Goal: Information Seeking & Learning: Learn about a topic

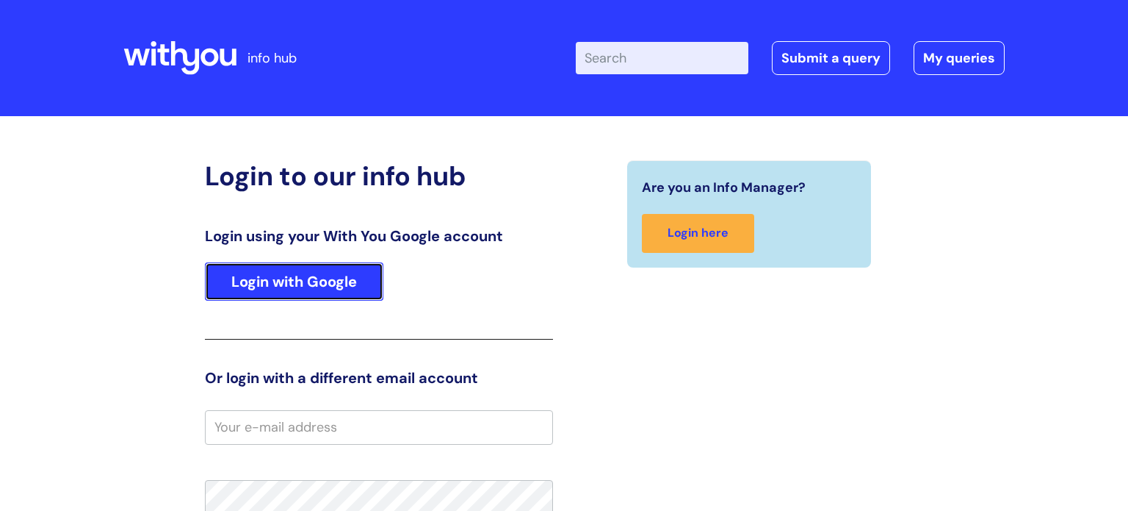
click at [322, 275] on link "Login with Google" at bounding box center [294, 281] width 179 height 38
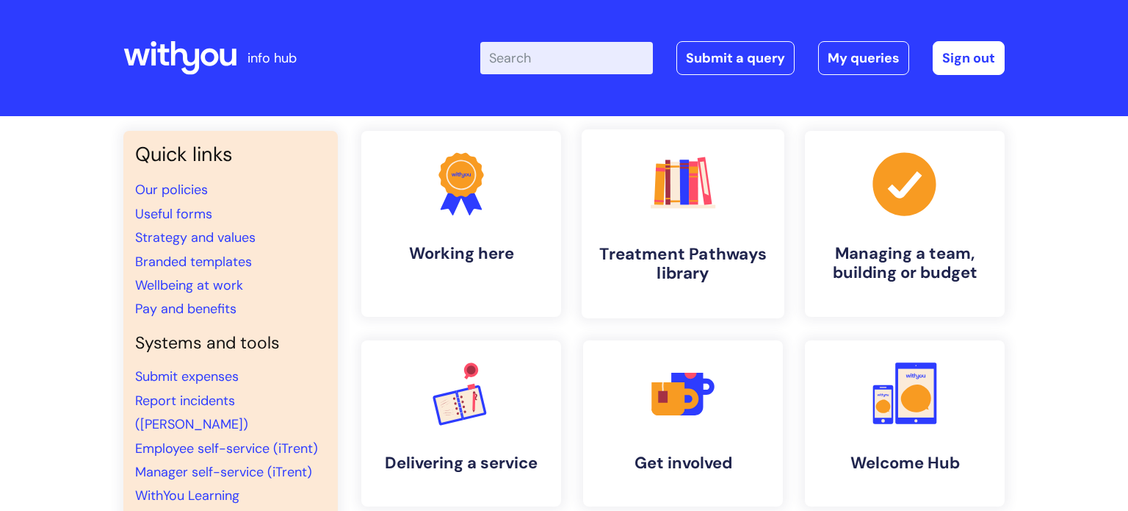
click at [665, 244] on h4 "Treatment Pathways library" at bounding box center [683, 264] width 179 height 40
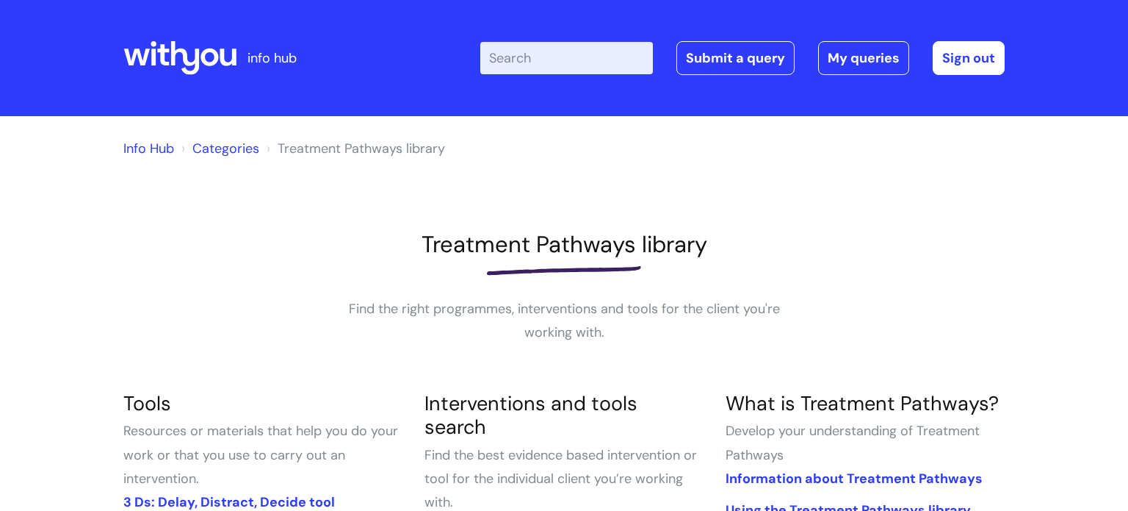
scroll to position [170, 0]
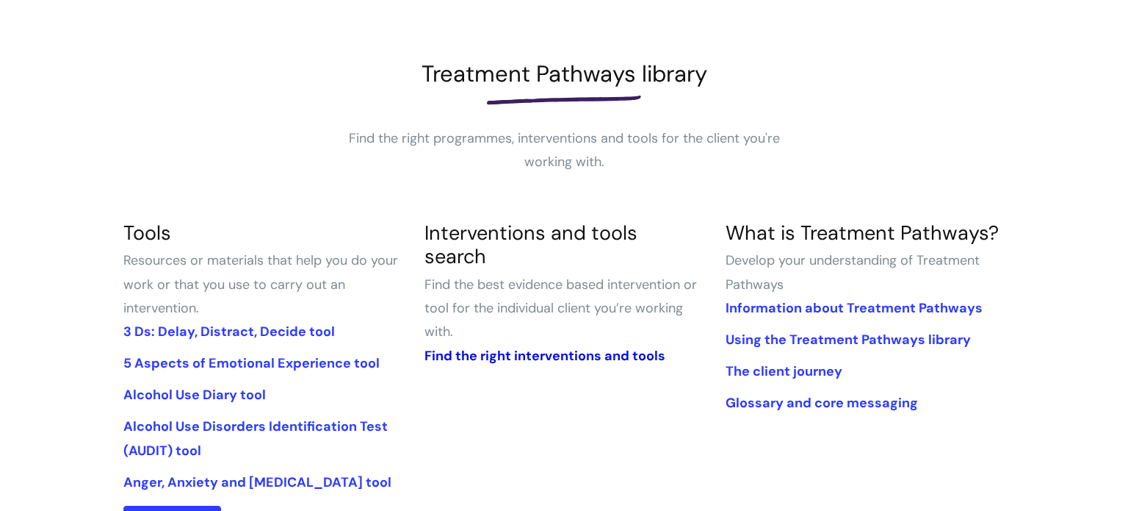
click at [549, 347] on link "Find the right interventions and tools" at bounding box center [545, 356] width 241 height 18
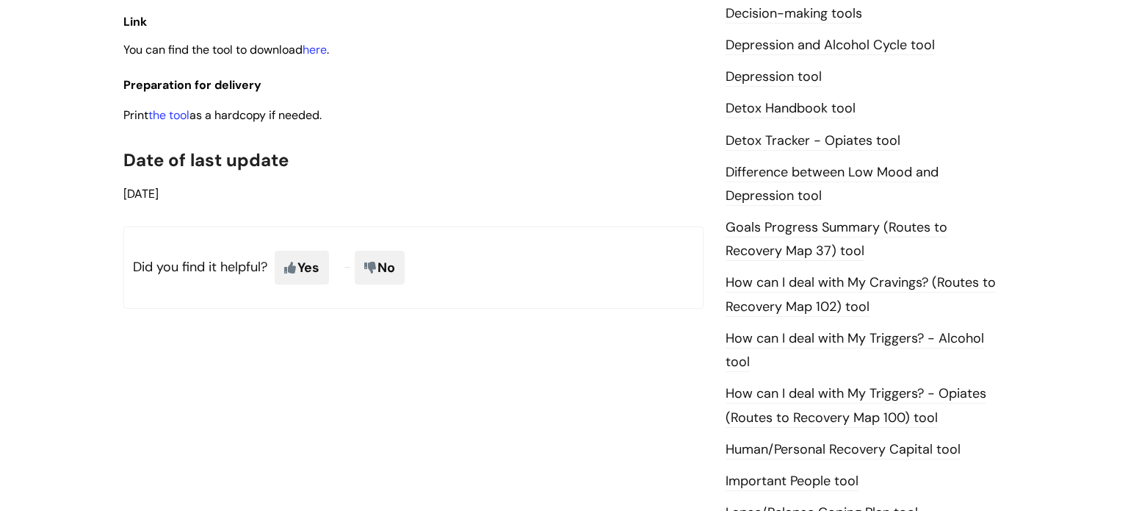
scroll to position [848, 0]
click at [325, 53] on link "here" at bounding box center [315, 48] width 24 height 15
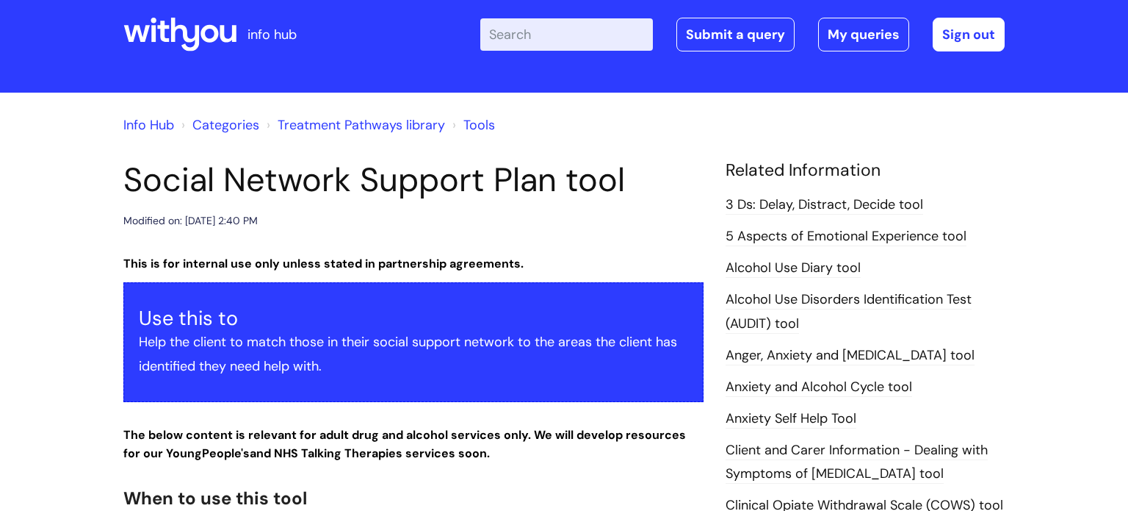
scroll to position [0, 0]
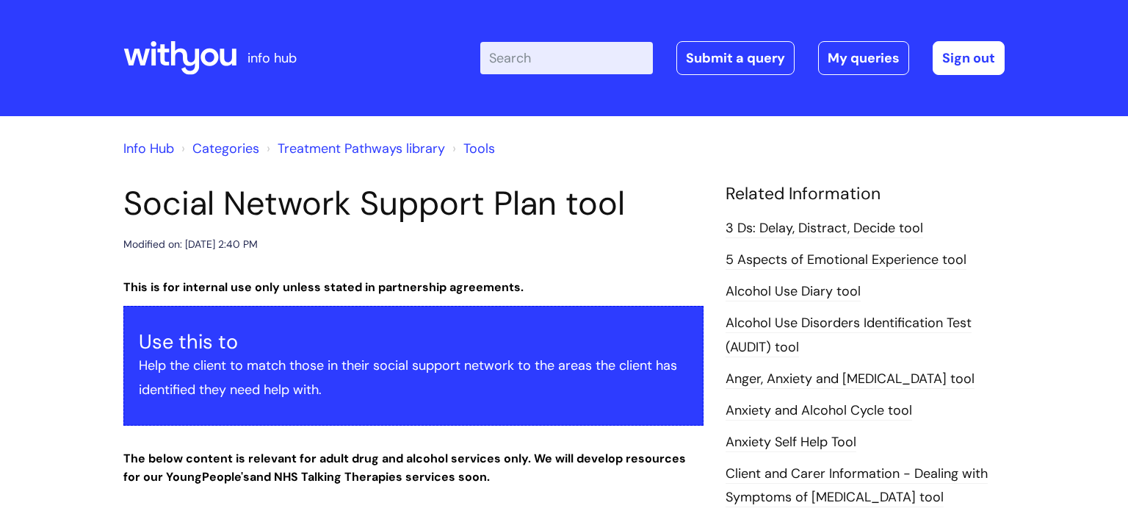
click at [560, 55] on input "Enter your search term here..." at bounding box center [566, 58] width 173 height 32
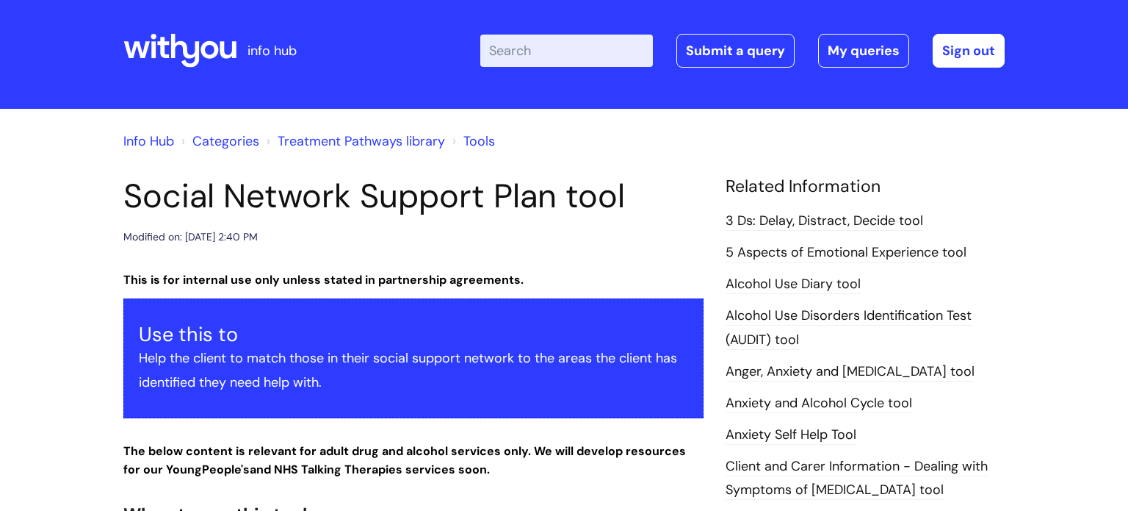
scroll to position [15, 0]
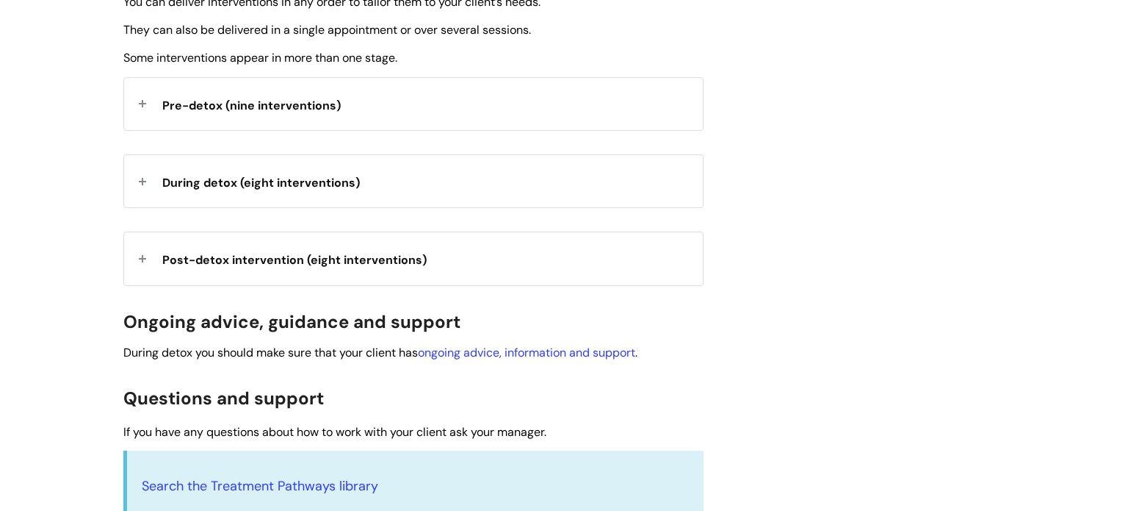
scroll to position [602, 0]
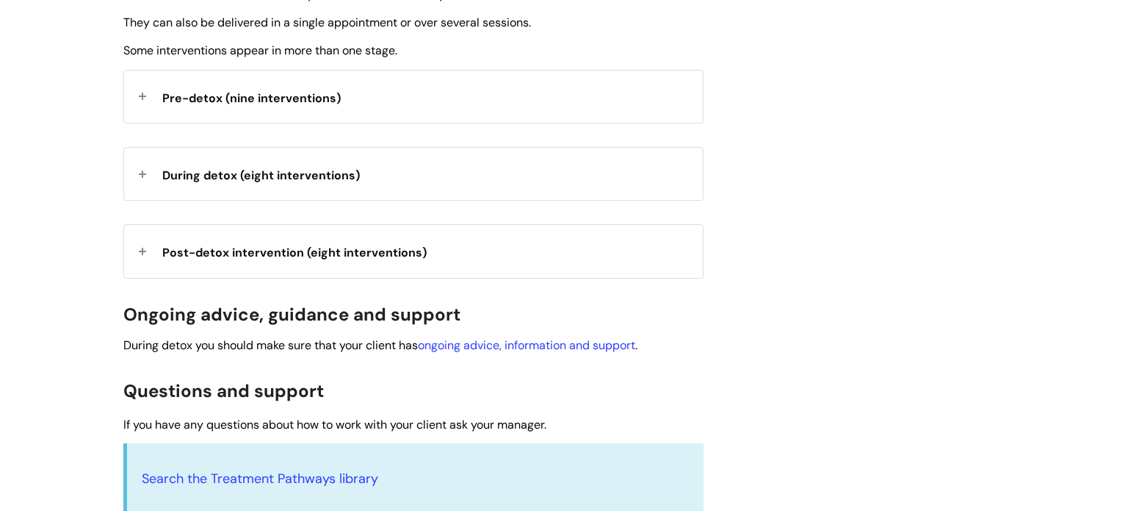
click at [310, 97] on span "Pre-detox (nine interventions)" at bounding box center [251, 97] width 179 height 15
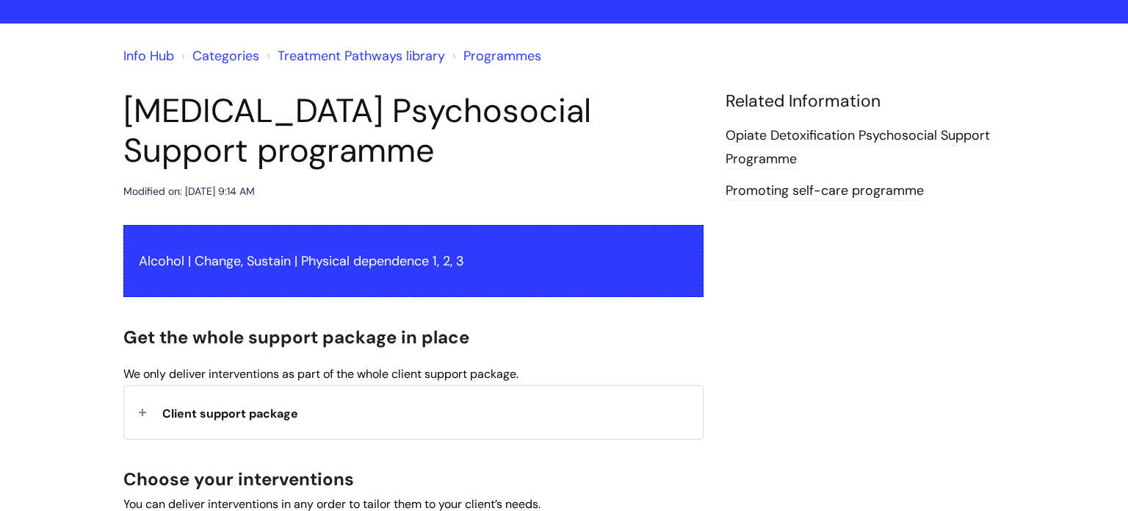
scroll to position [0, 0]
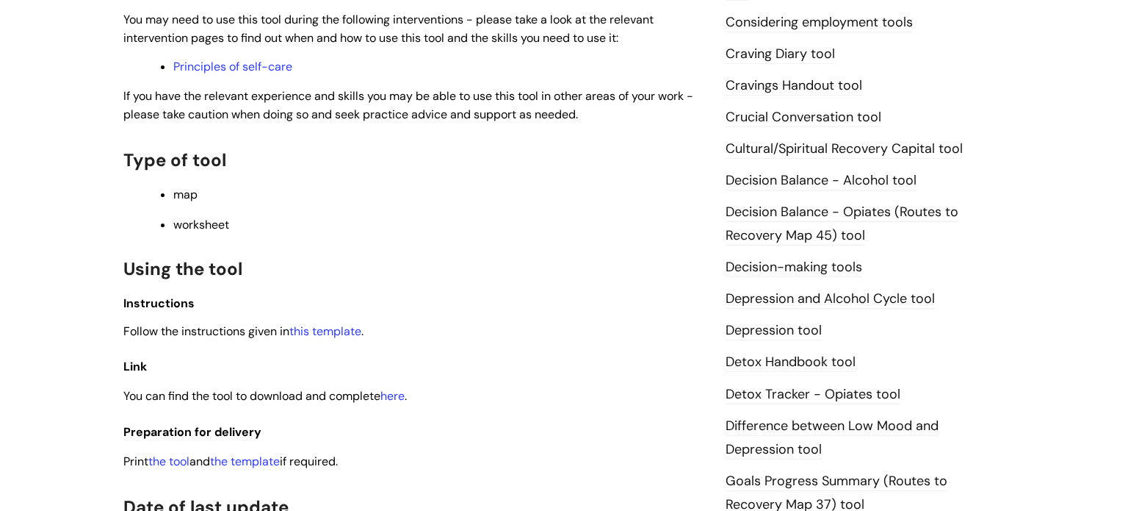
scroll to position [811, 0]
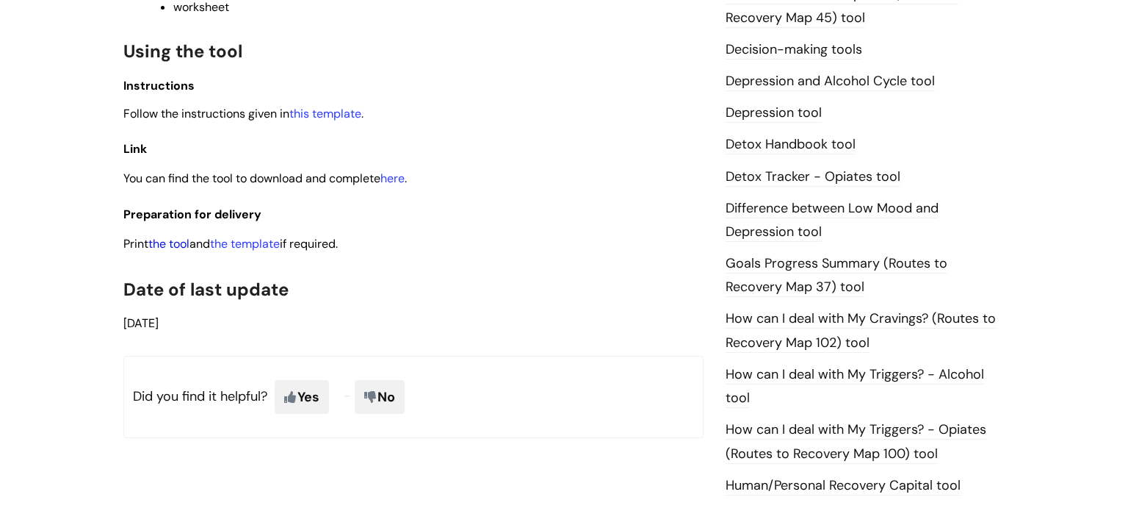
click at [176, 249] on link "the tool" at bounding box center [168, 243] width 41 height 15
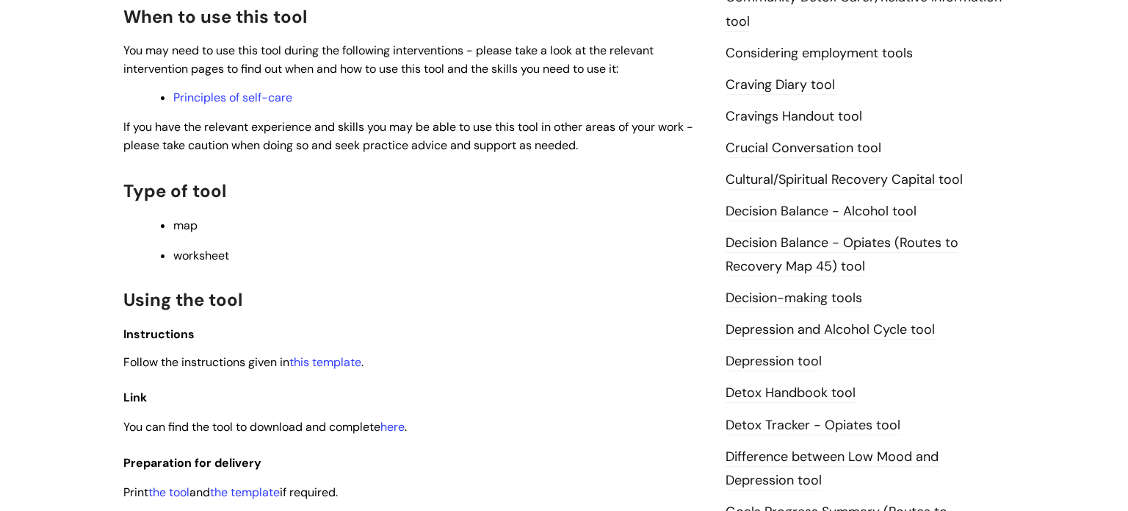
scroll to position [529, 0]
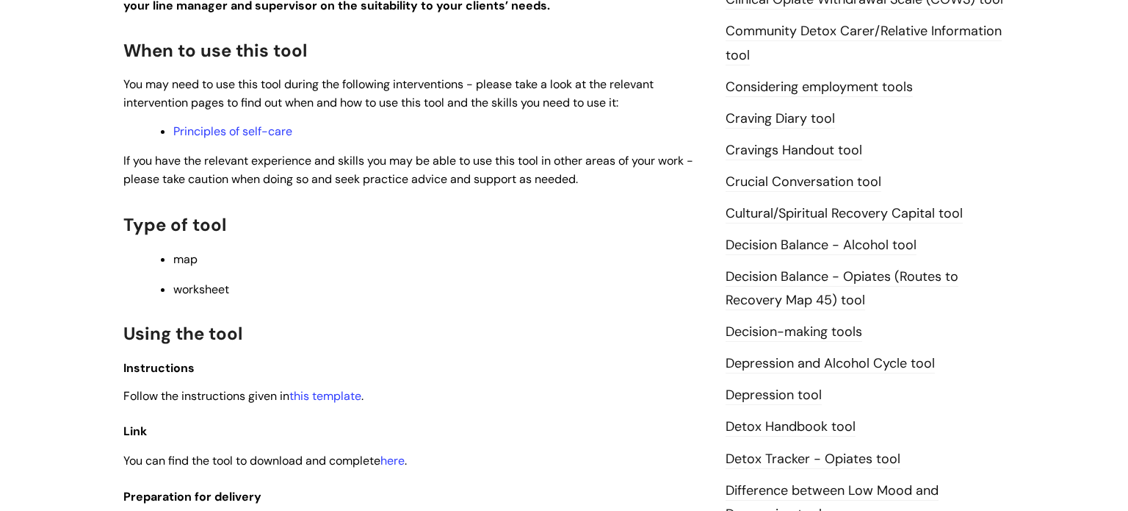
drag, startPoint x: 330, startPoint y: 426, endPoint x: 320, endPoint y: 417, distance: 13.0
click at [320, 417] on div "This is for internal use only unless stated in partnership agreements. Use this…" at bounding box center [413, 201] width 580 height 826
click at [323, 415] on div "This is for internal use only unless stated in partnership agreements. Use this…" at bounding box center [413, 201] width 580 height 826
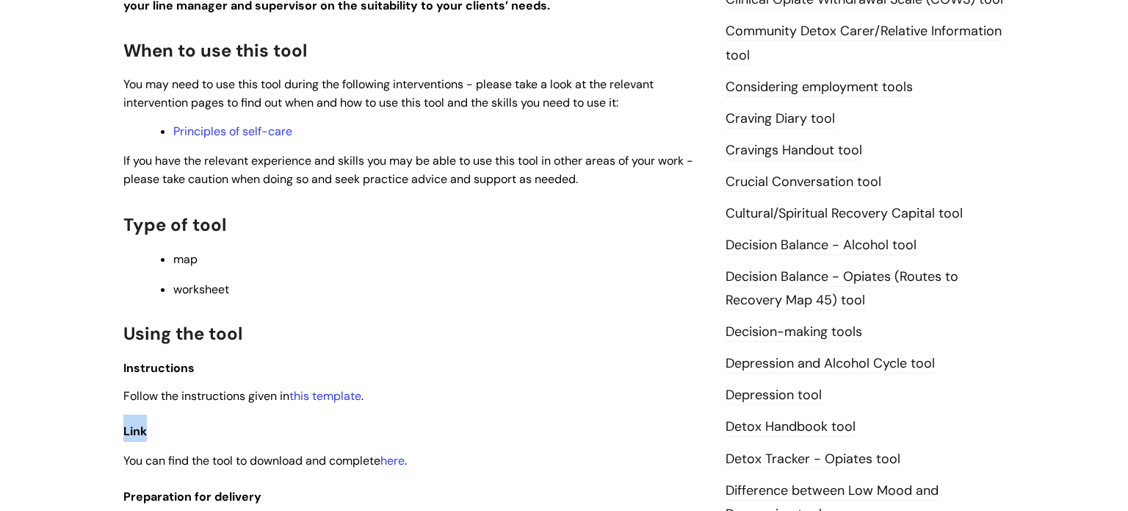
click at [323, 415] on div "This is for internal use only unless stated in partnership agreements. Use this…" at bounding box center [413, 201] width 580 height 826
drag, startPoint x: 0, startPoint y: 360, endPoint x: 0, endPoint y: 344, distance: 16.2
